Goal: Transaction & Acquisition: Purchase product/service

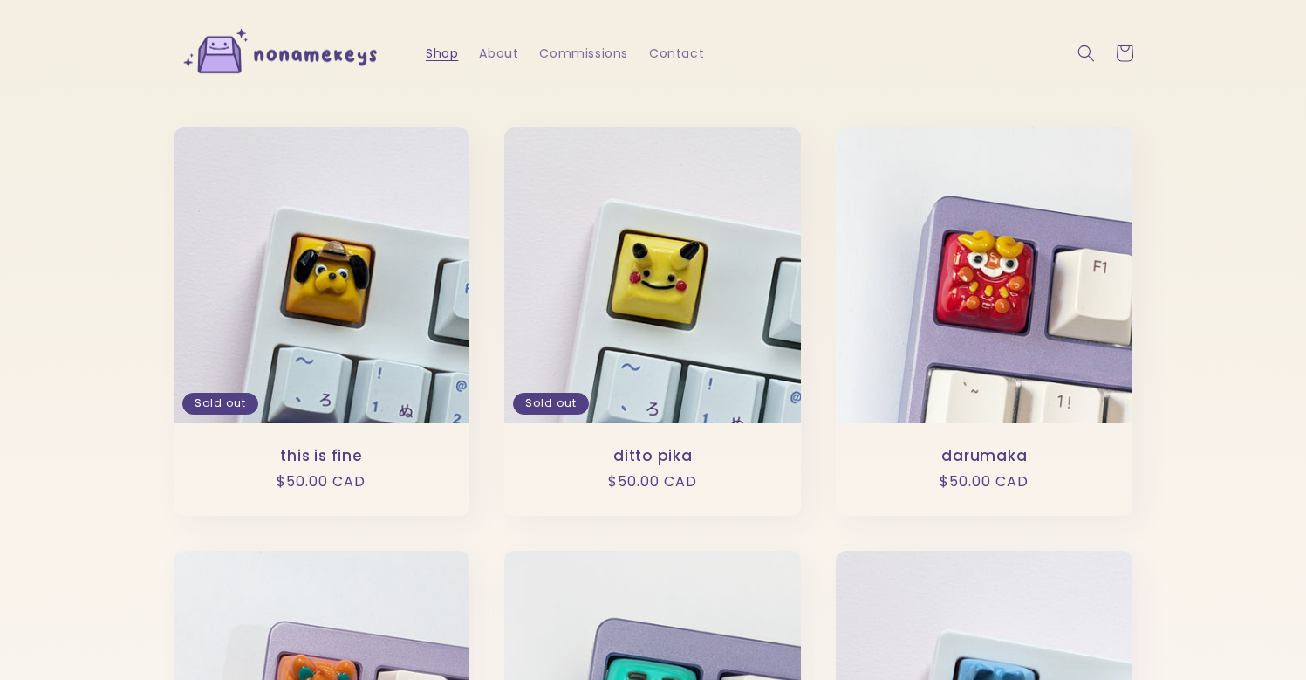
scroll to position [3, 0]
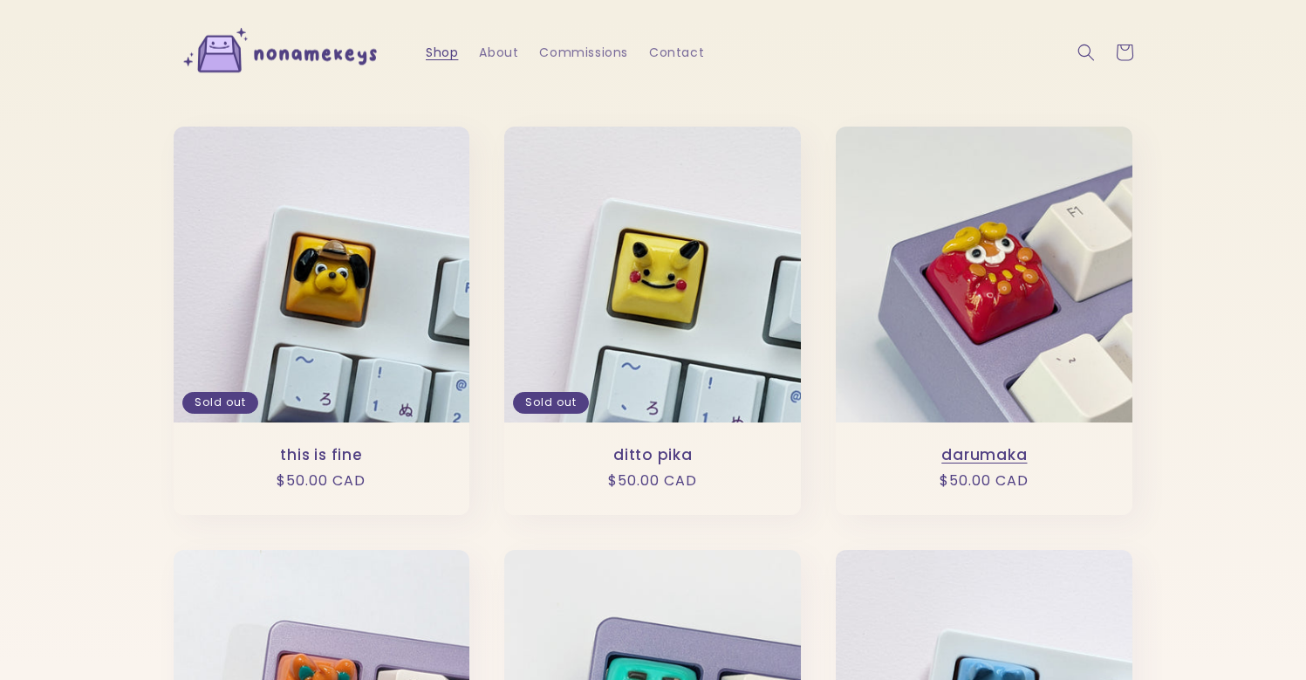
click at [978, 446] on link "darumaka" at bounding box center [984, 455] width 262 height 18
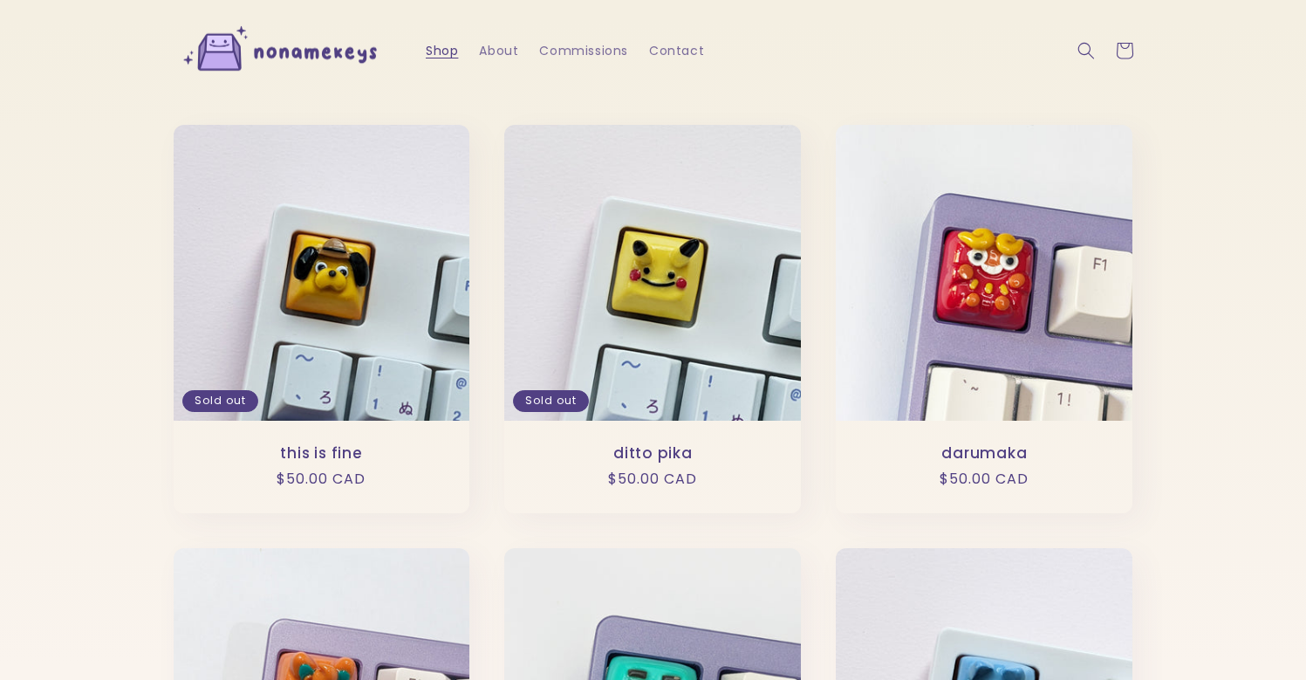
scroll to position [7, 0]
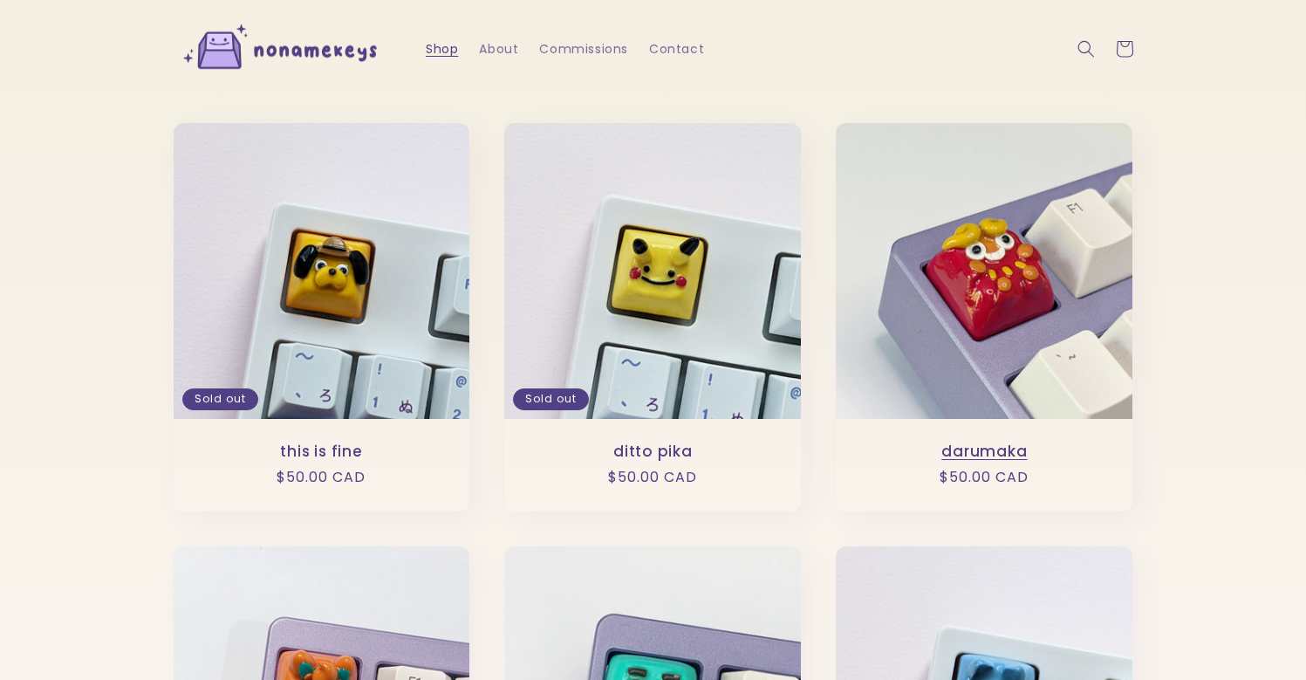
click at [970, 442] on link "darumaka" at bounding box center [984, 451] width 262 height 18
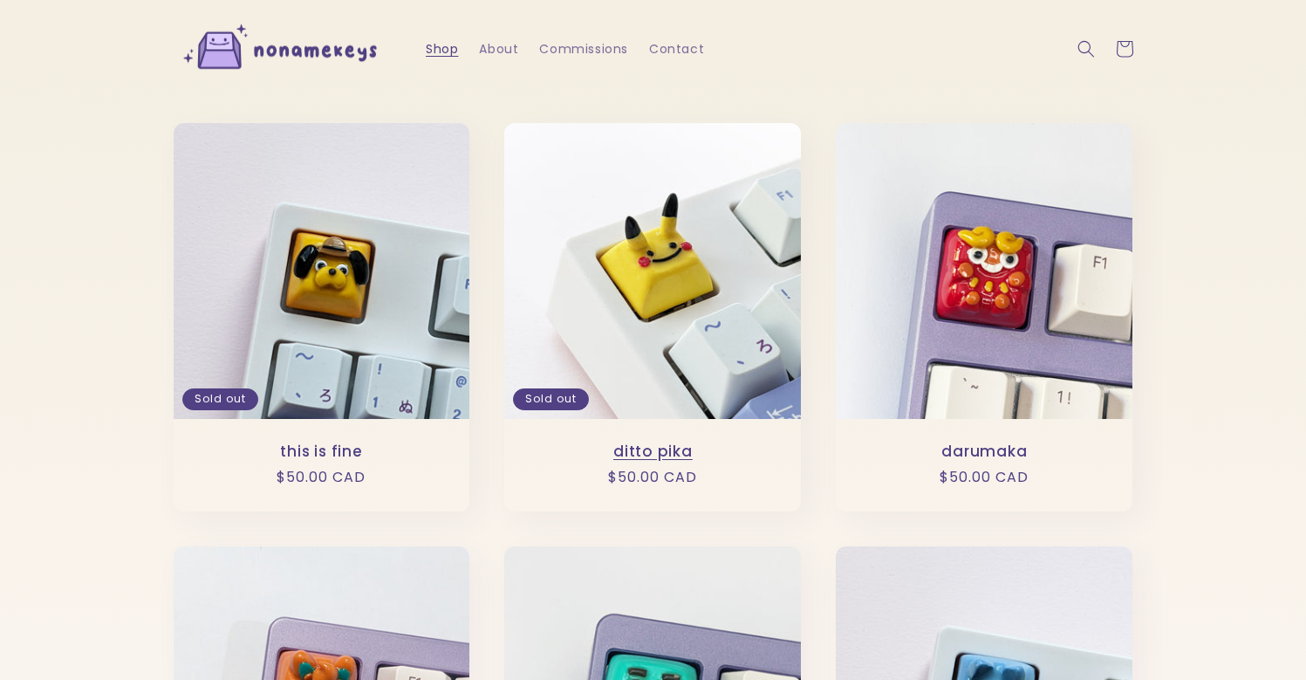
click at [690, 442] on link "ditto pika" at bounding box center [653, 451] width 262 height 18
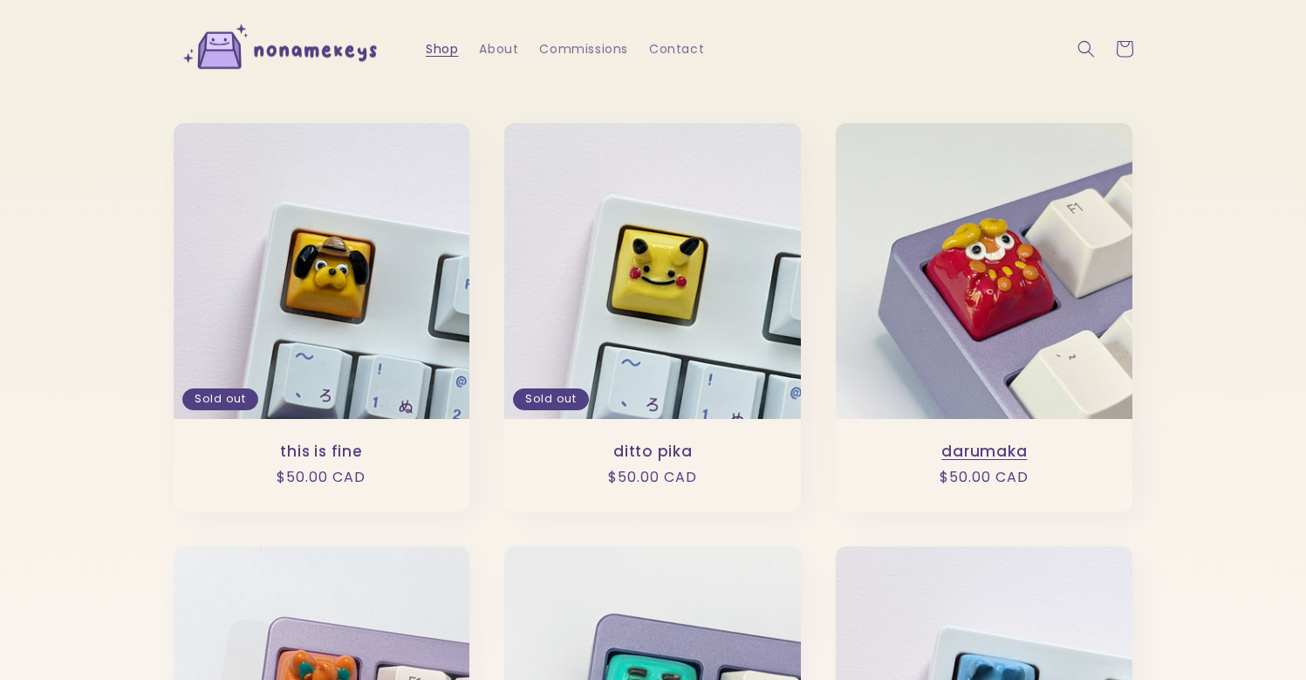
click at [1006, 442] on link "darumaka" at bounding box center [984, 451] width 262 height 18
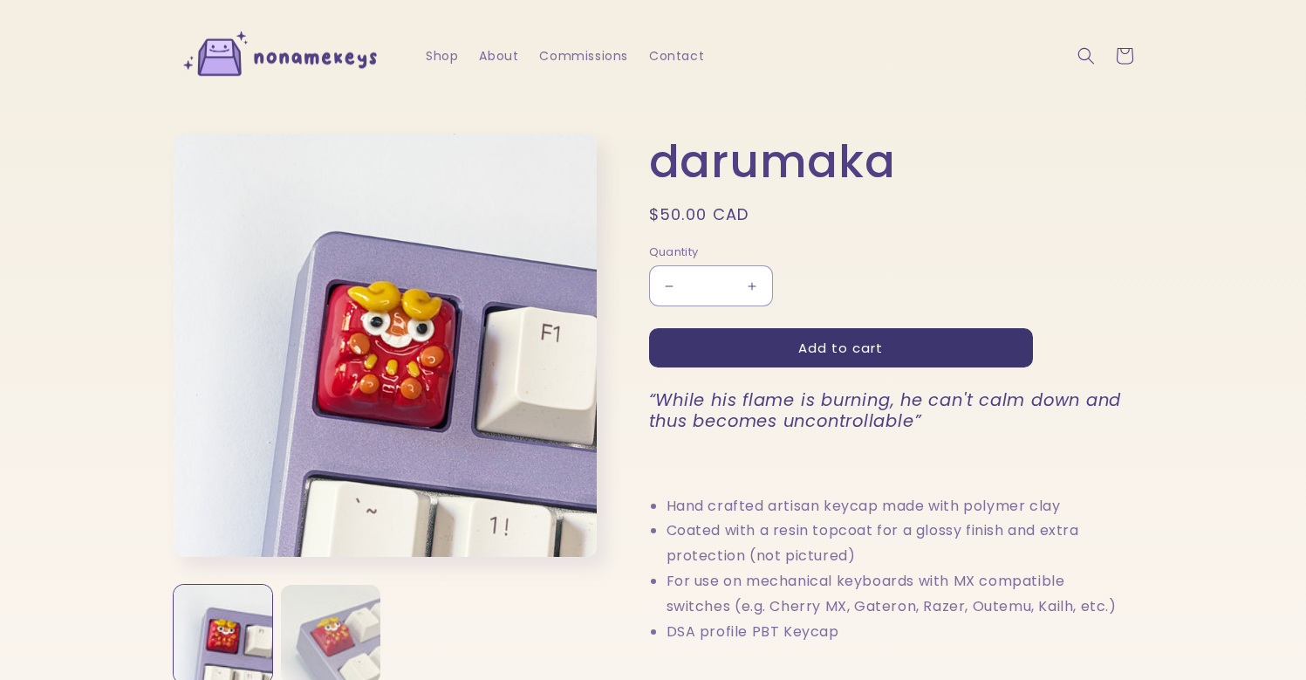
click at [343, 658] on button "Load image 2 in gallery view" at bounding box center [330, 634] width 99 height 99
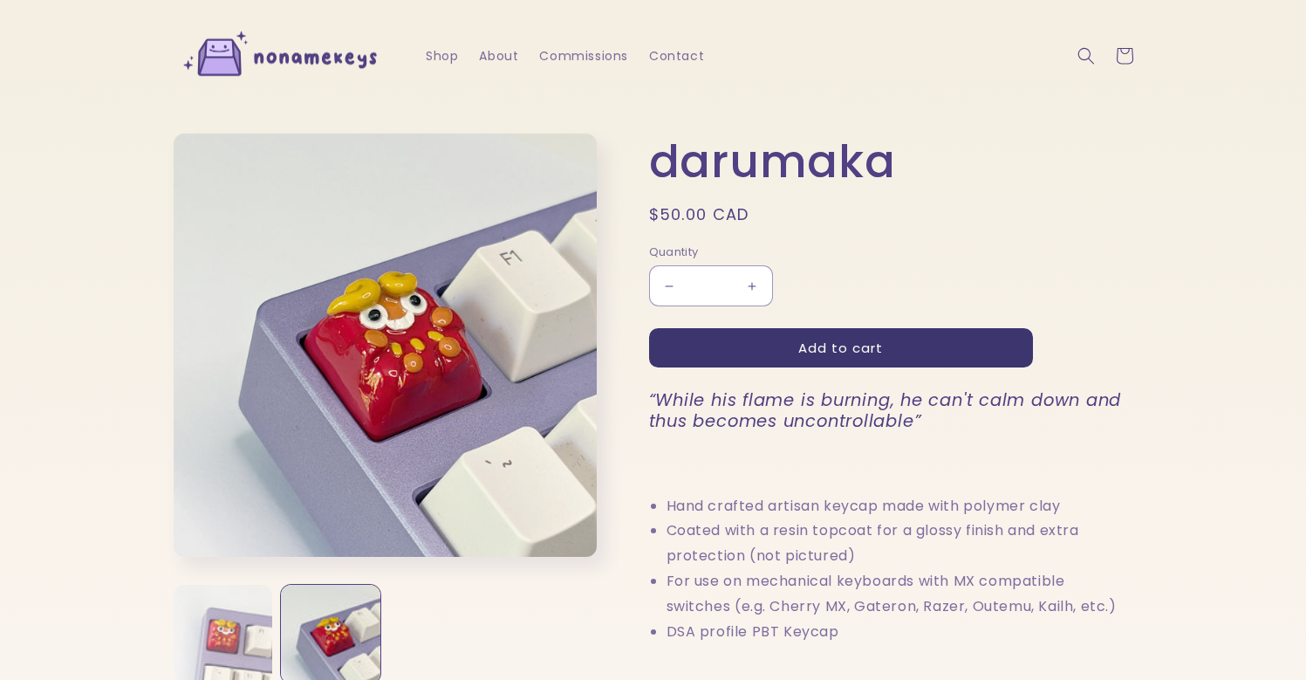
click at [255, 642] on button "Load image 1 in gallery view" at bounding box center [223, 634] width 99 height 99
